Goal: Task Accomplishment & Management: Manage account settings

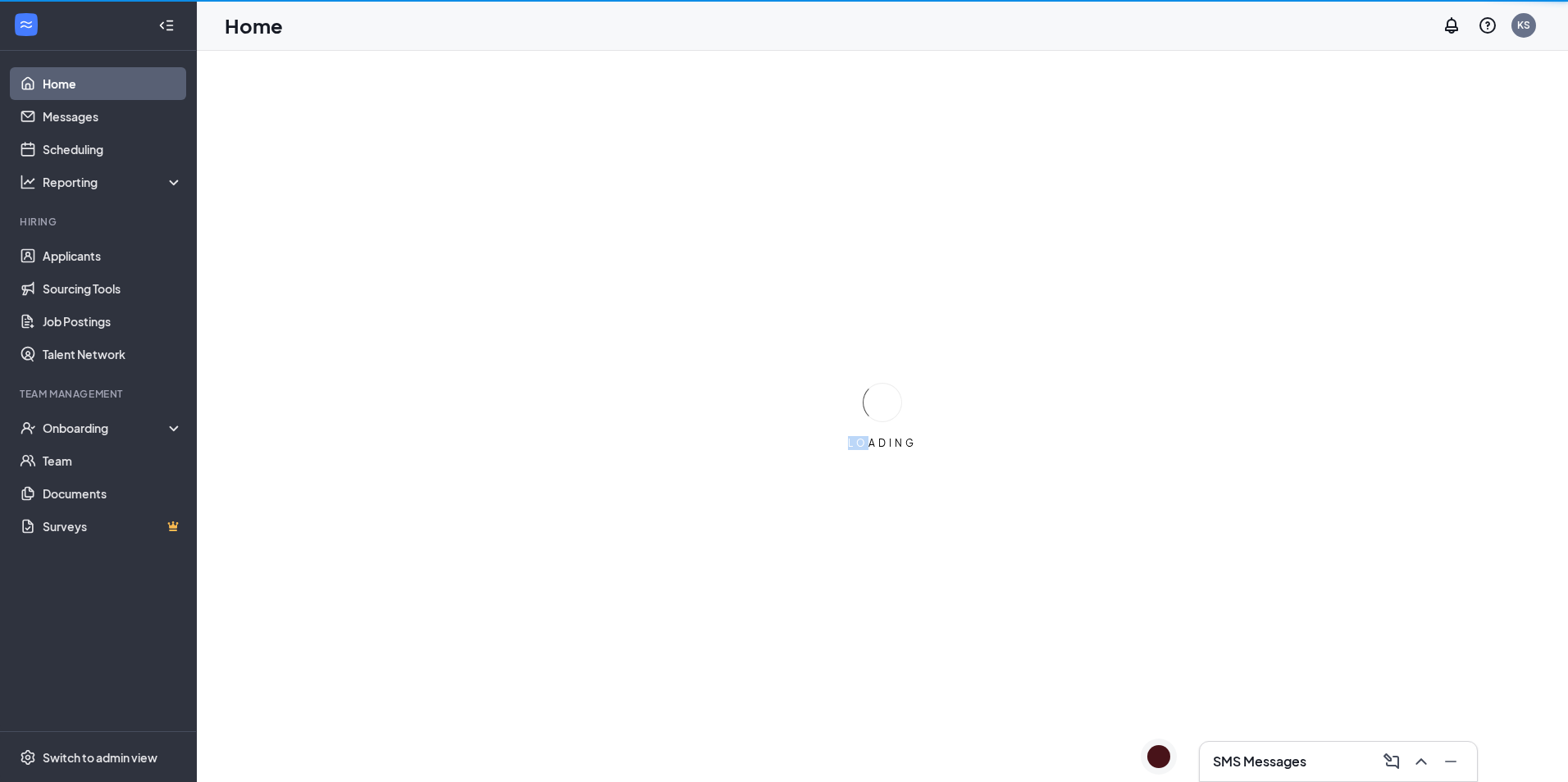
drag, startPoint x: 871, startPoint y: 460, endPoint x: 420, endPoint y: 694, distance: 508.1
click at [420, 694] on div "SMS Messages LOADING" at bounding box center [882, 417] width 1371 height 731
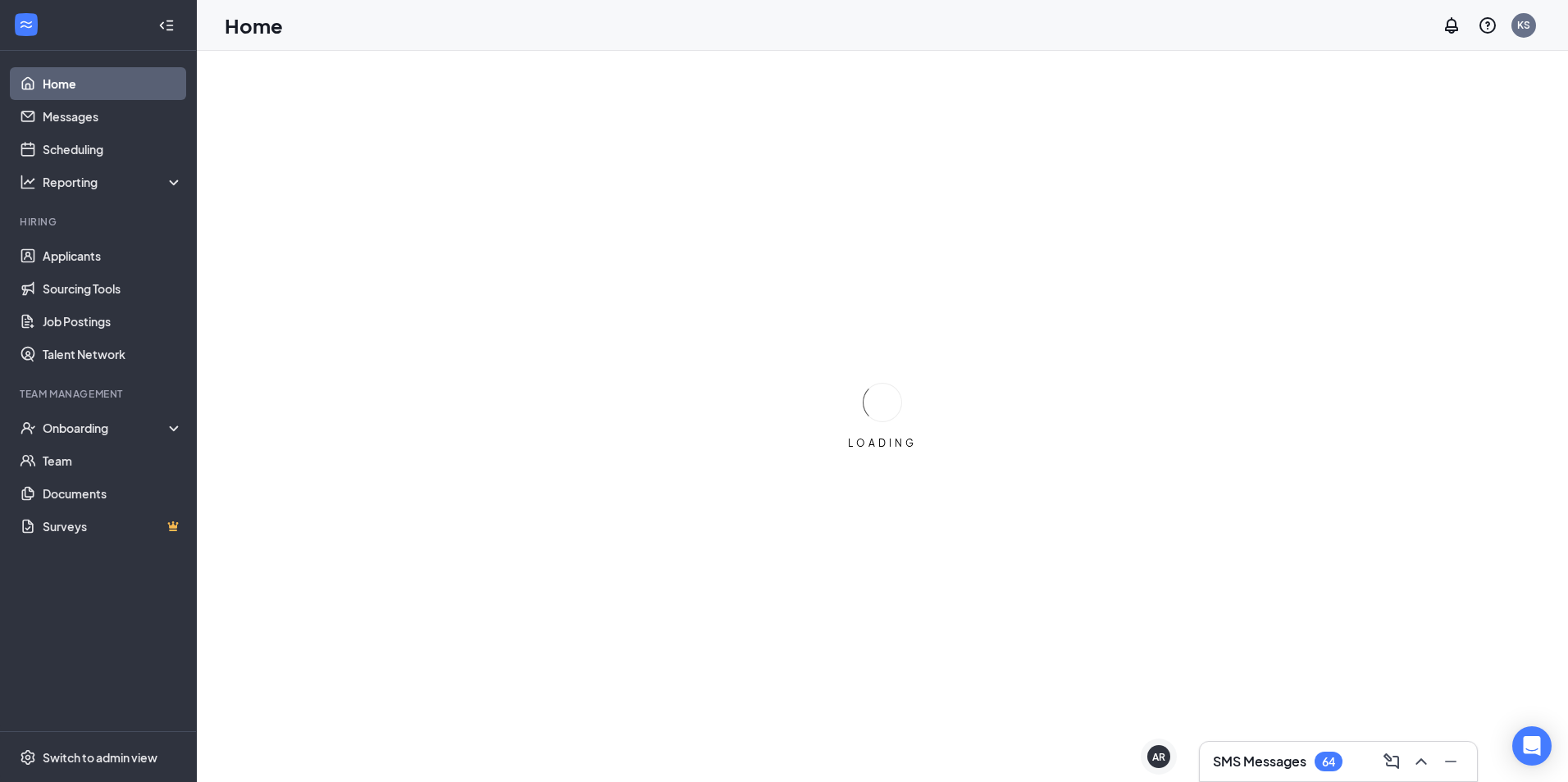
click at [55, 579] on ul "Home Messages Scheduling Reporting Hiring Applicants Sourcing Tools Job Posting…" at bounding box center [98, 391] width 196 height 681
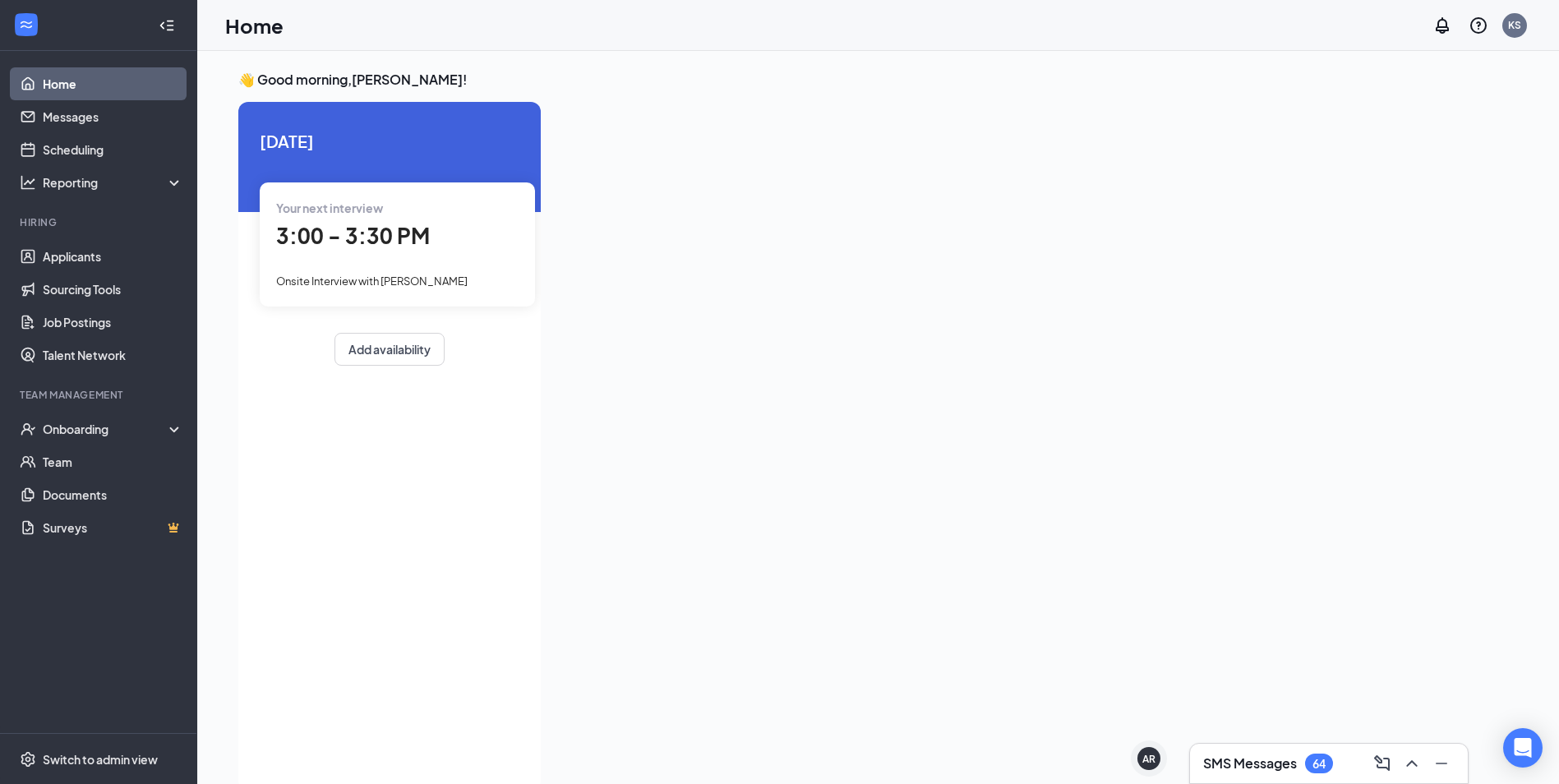
click at [1286, 753] on div "SMS Messages 64" at bounding box center [1329, 763] width 251 height 26
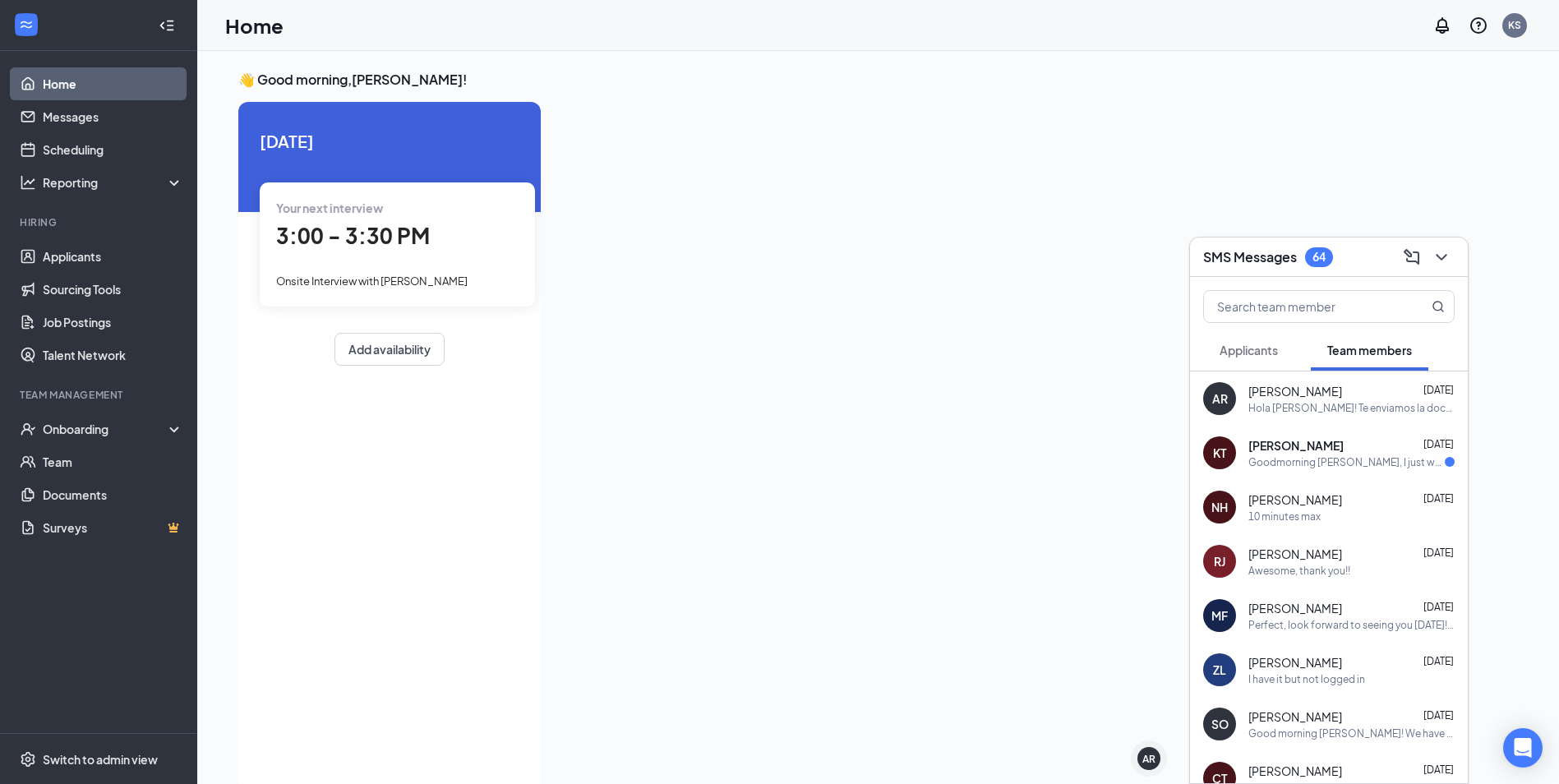
click at [1390, 411] on div "Hola [PERSON_NAME]! Te enviamos la documentación para que la completes. Si pued…" at bounding box center [1352, 408] width 207 height 14
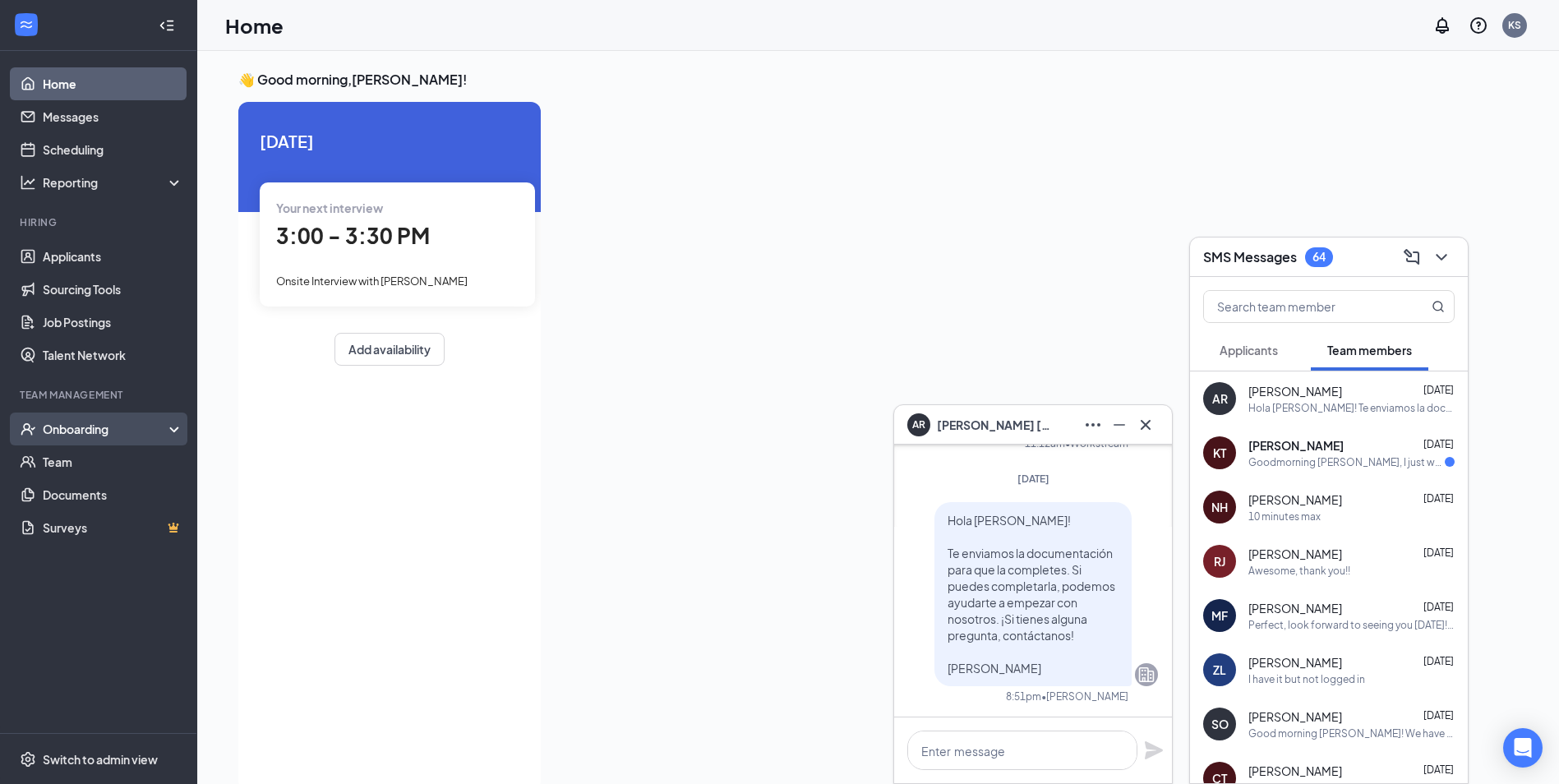
click at [64, 433] on div "Onboarding" at bounding box center [106, 429] width 127 height 17
click at [69, 453] on link "Overview" at bounding box center [113, 461] width 140 height 33
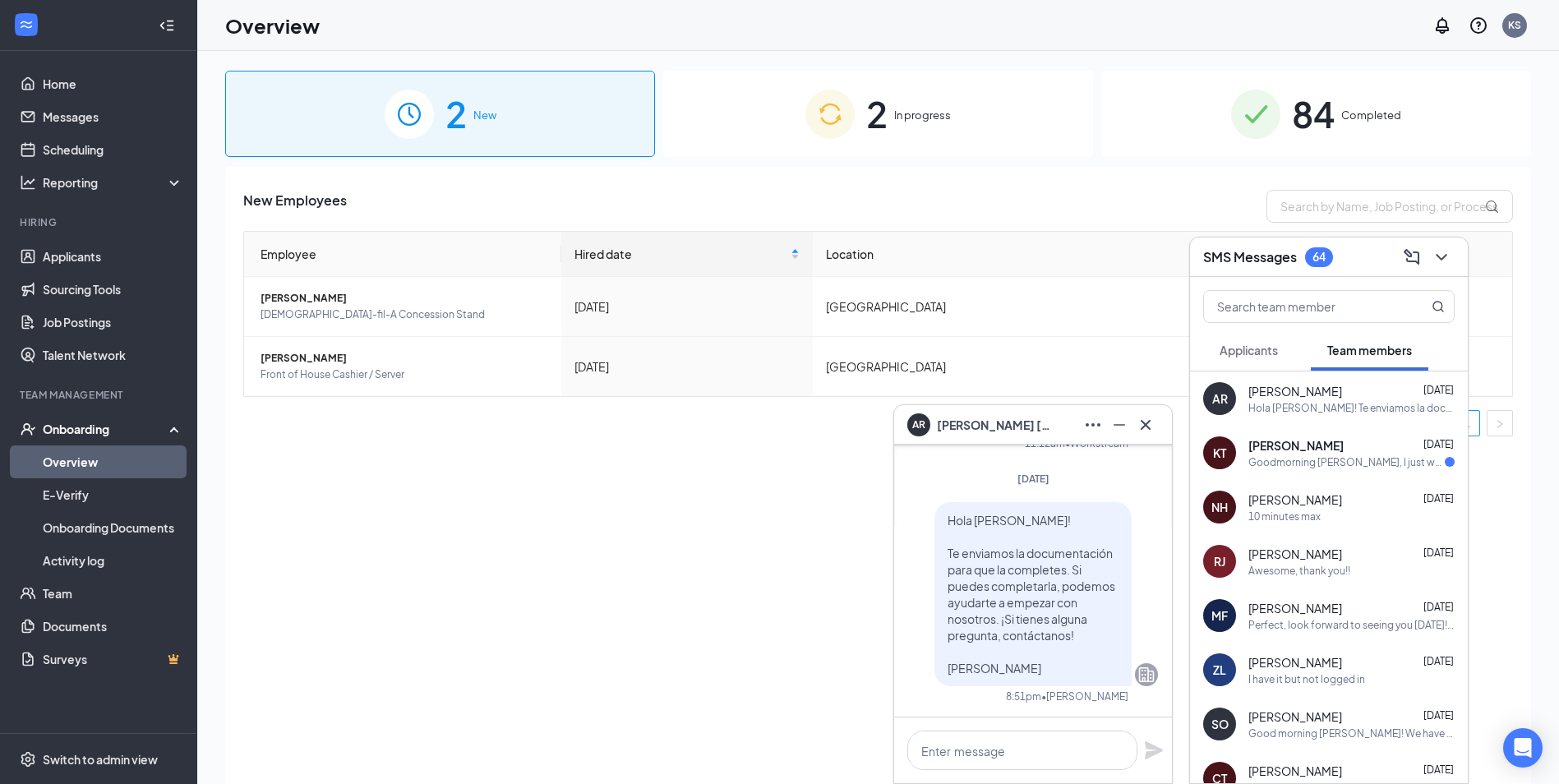
click at [855, 113] on div "2 In progress" at bounding box center [878, 113] width 430 height 87
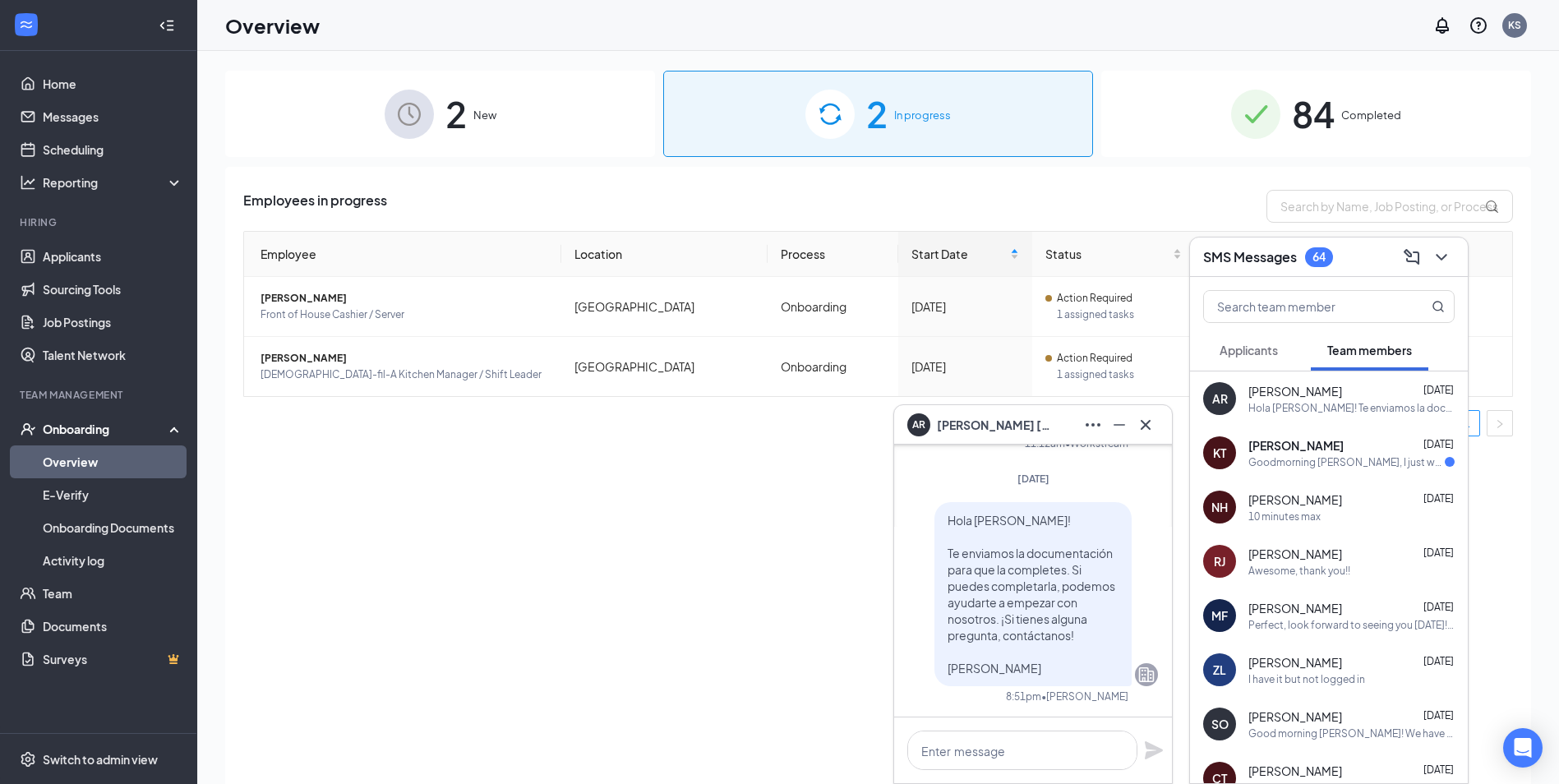
click at [1131, 431] on div at bounding box center [1119, 424] width 26 height 26
click at [1451, 257] on icon "ChevronDown" at bounding box center [1441, 256] width 19 height 19
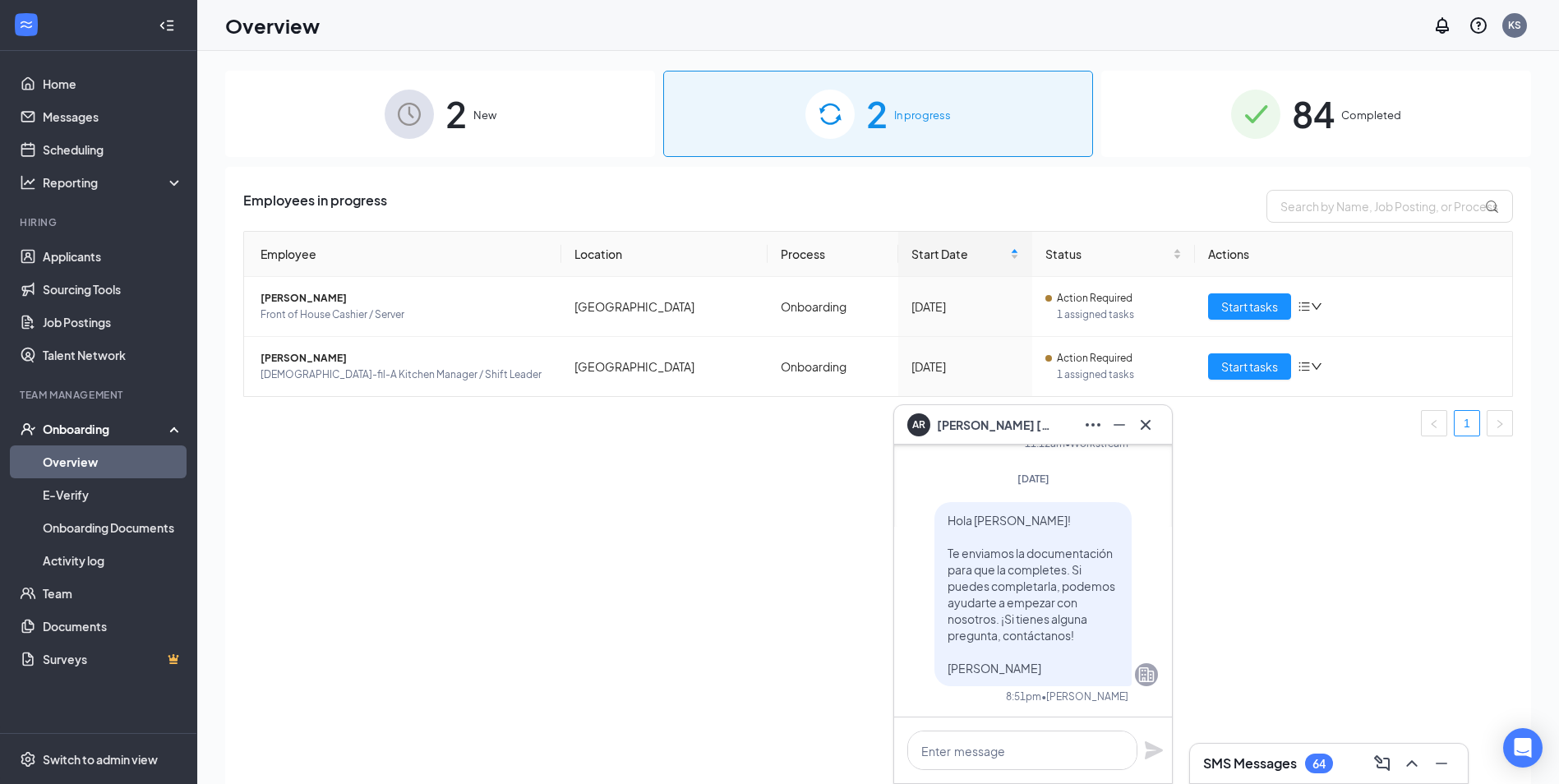
click at [450, 108] on span "2" at bounding box center [456, 113] width 21 height 56
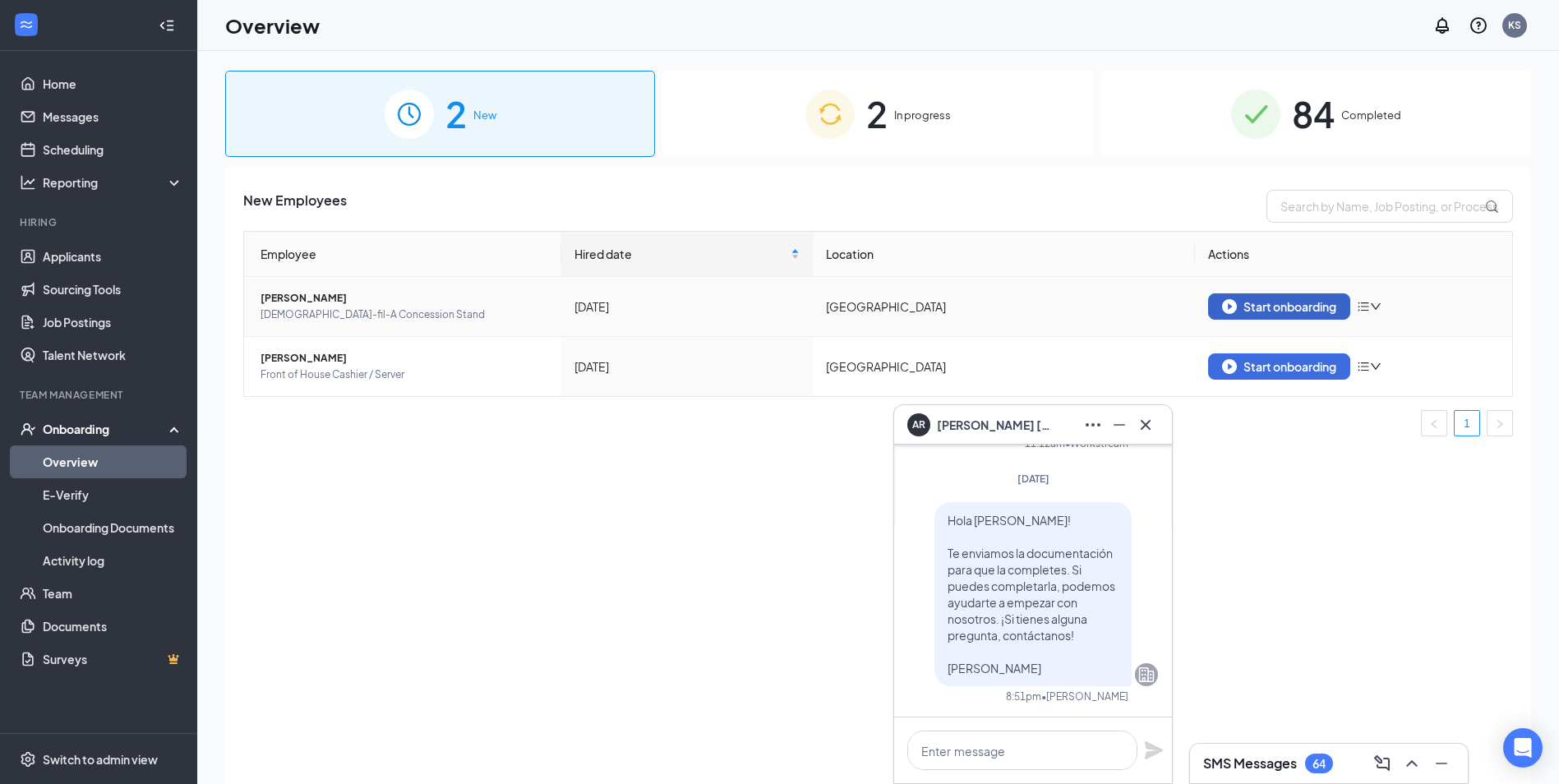
click at [1250, 297] on button "Start onboarding" at bounding box center [1279, 306] width 142 height 26
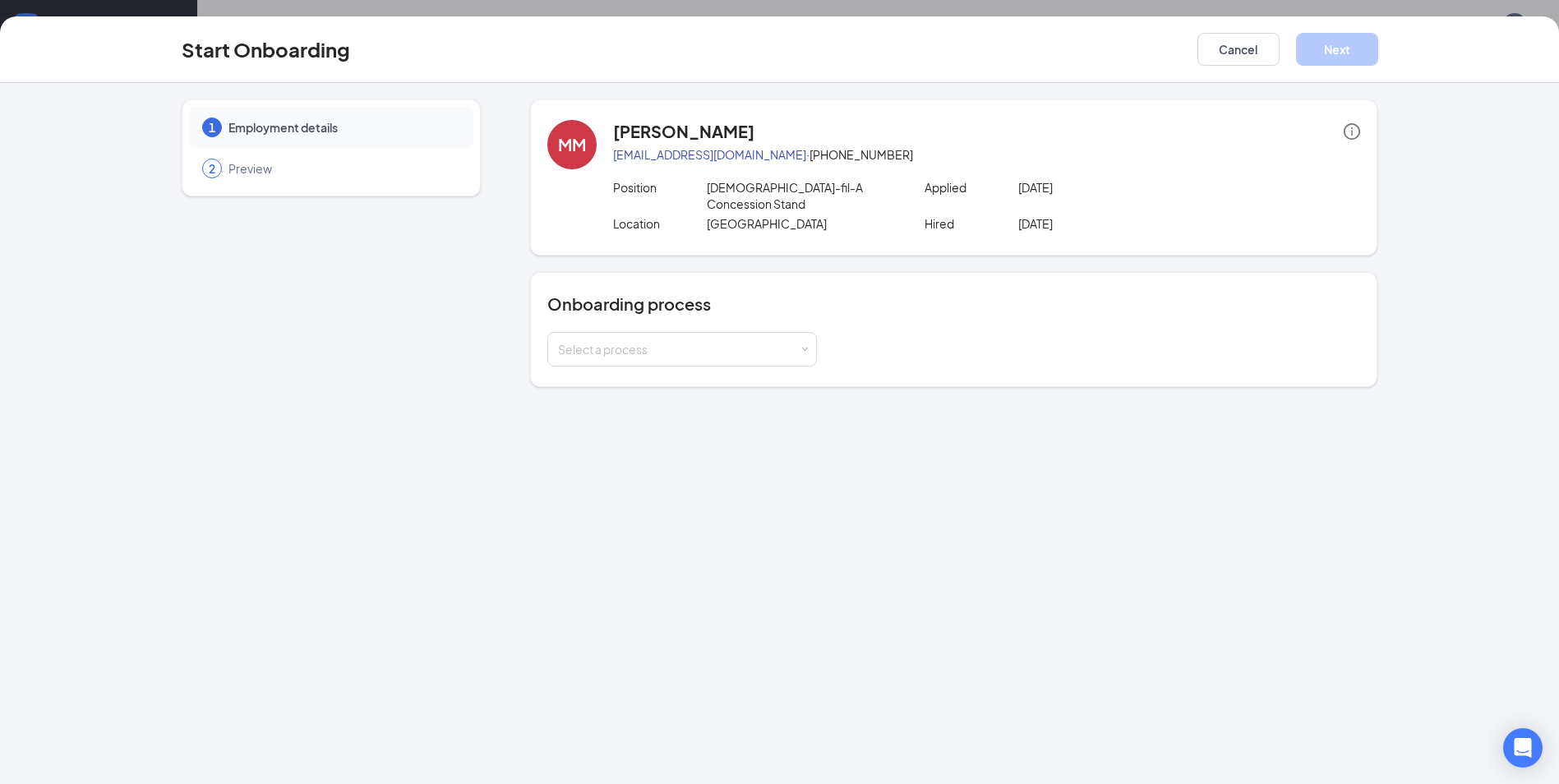
click at [220, 150] on div "2 Preview" at bounding box center [331, 168] width 284 height 41
click at [1232, 63] on button "Cancel" at bounding box center [1239, 49] width 82 height 33
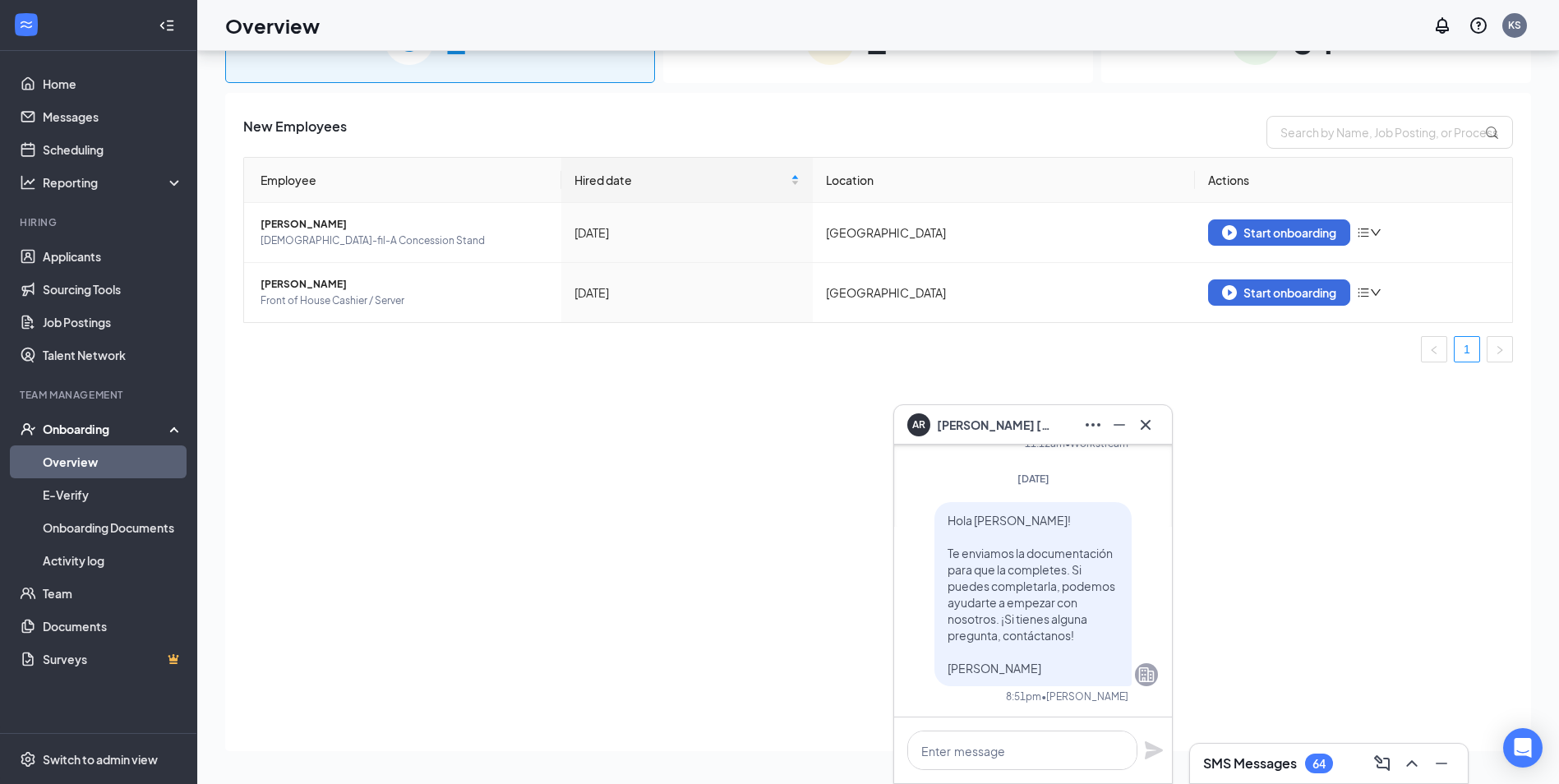
click at [447, 453] on div "New Employees Employee Hired date Location Actions [PERSON_NAME] [DEMOGRAPHIC_D…" at bounding box center [878, 422] width 1306 height 658
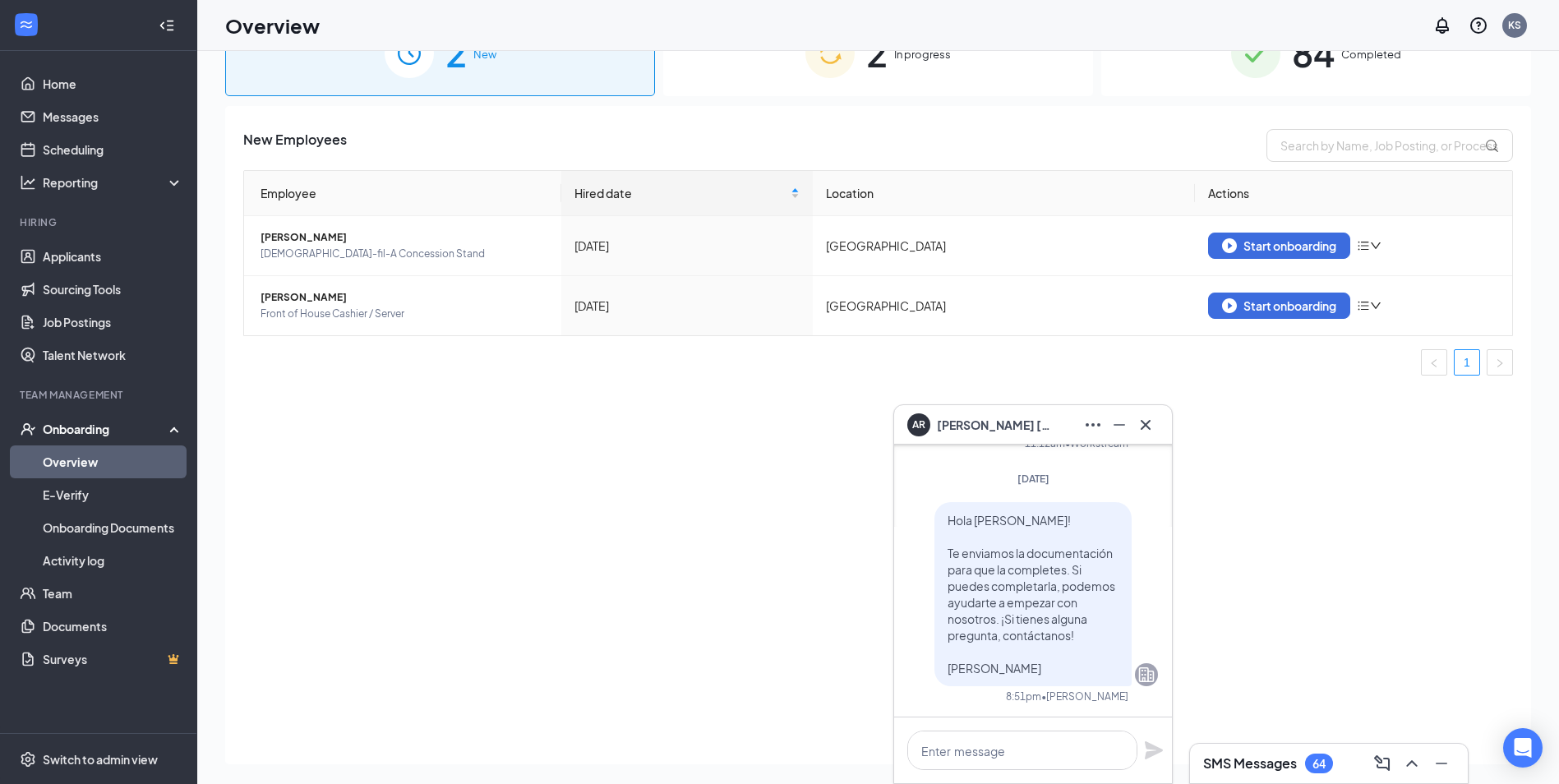
scroll to position [0, 0]
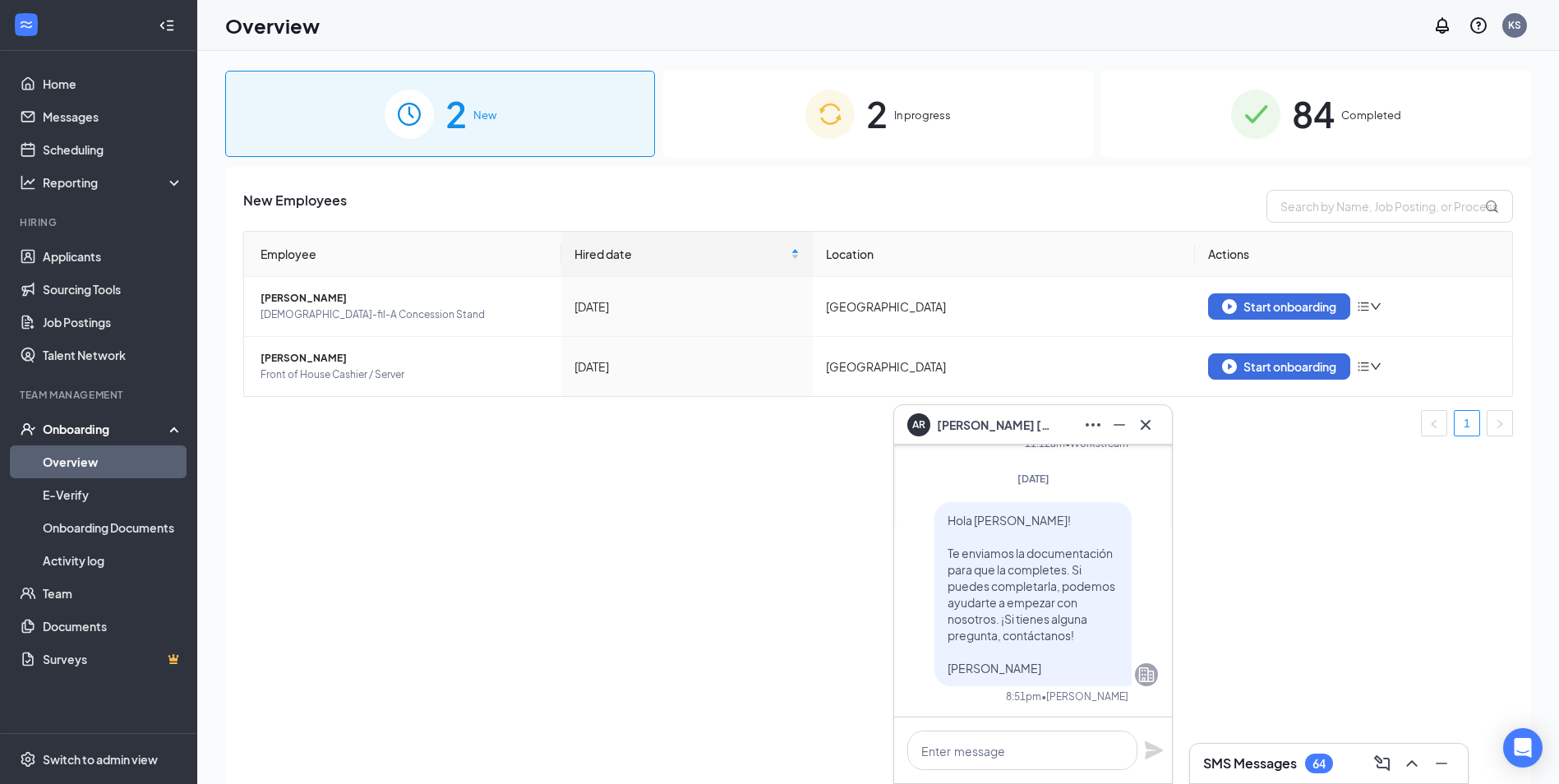
click at [513, 111] on div "2 New" at bounding box center [440, 113] width 430 height 87
click at [940, 131] on div "2 In progress" at bounding box center [878, 113] width 430 height 87
